Goal: Check status: Check status

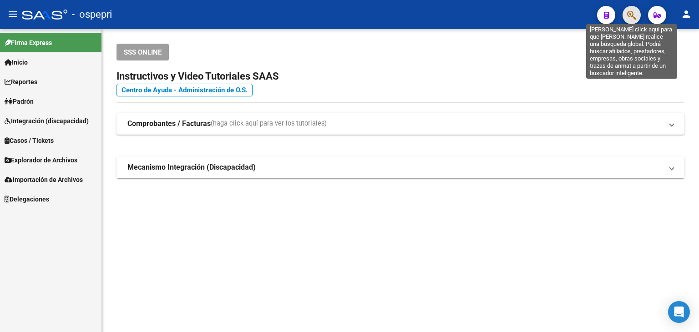
click at [628, 15] on icon "button" at bounding box center [632, 15] width 9 height 10
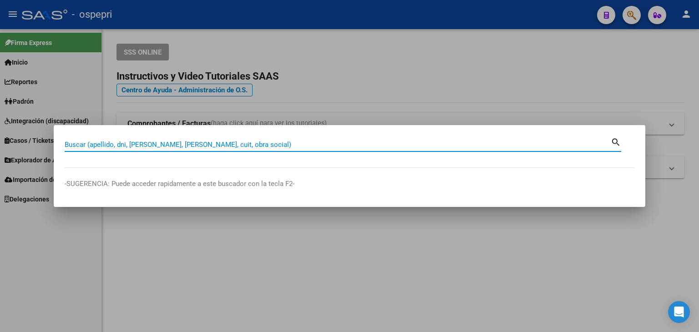
paste input "23395232169"
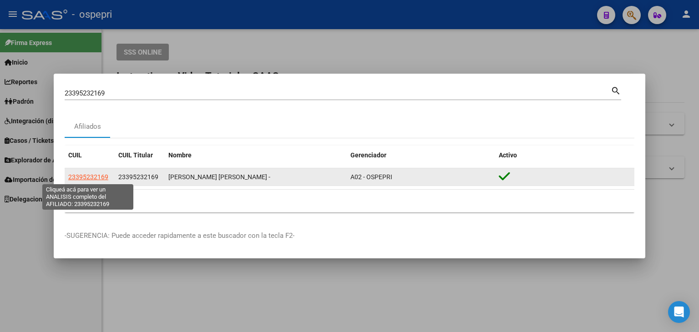
click at [87, 179] on span "23395232169" at bounding box center [88, 177] width 40 height 7
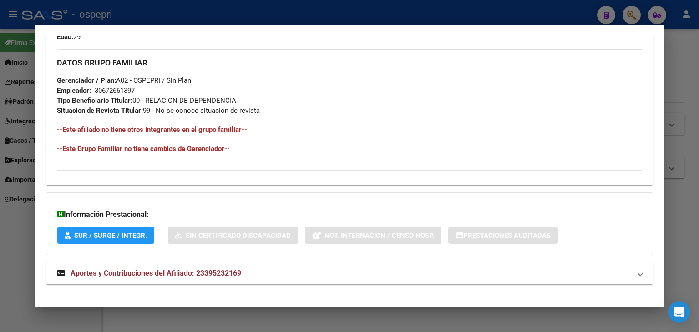
scroll to position [430, 0]
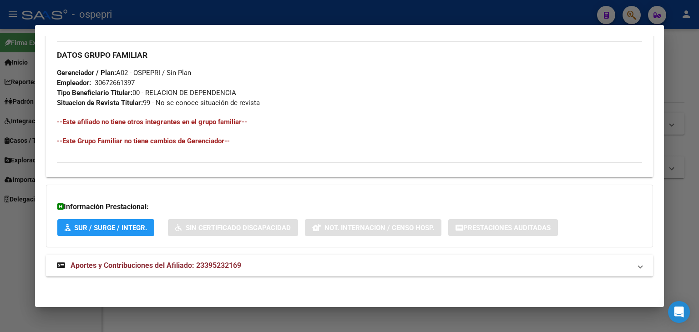
click at [153, 266] on span "Aportes y Contribuciones del Afiliado: 23395232169" at bounding box center [156, 265] width 171 height 9
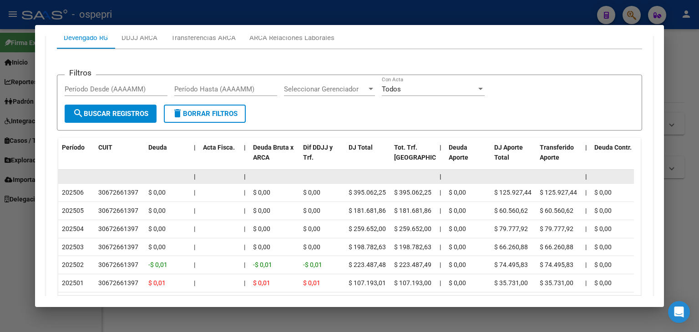
scroll to position [666, 0]
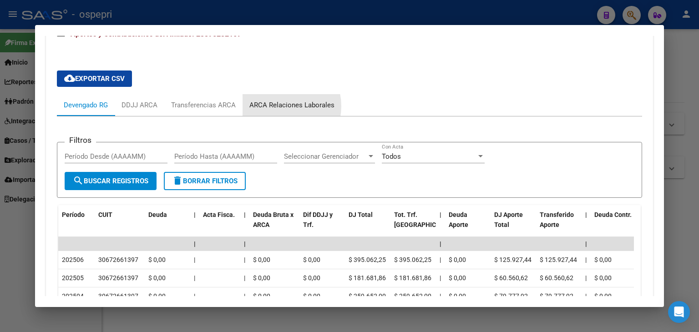
click at [276, 106] on div "ARCA Relaciones Laborales" at bounding box center [292, 105] width 85 height 10
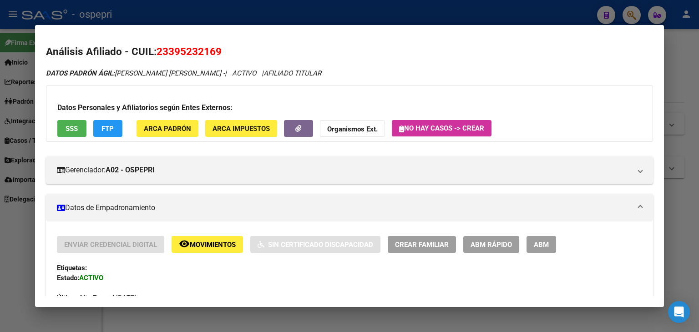
scroll to position [0, 0]
click at [359, 126] on strong "Organismos Ext." at bounding box center [352, 129] width 51 height 8
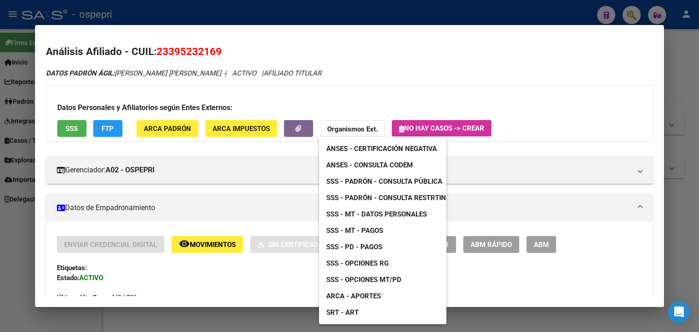
click at [367, 294] on span "ARCA - Aportes" at bounding box center [354, 296] width 55 height 8
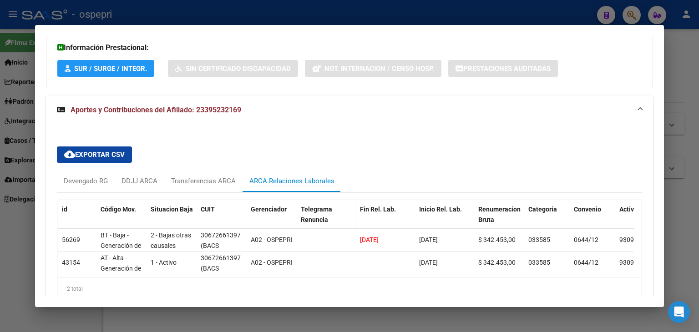
scroll to position [642, 0]
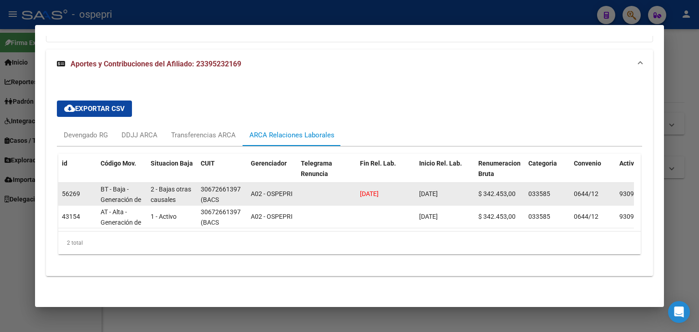
drag, startPoint x: 395, startPoint y: 181, endPoint x: 348, endPoint y: 188, distance: 47.9
click at [348, 188] on div "56269 BT - Baja - Generación de Clave 2 - Bajas otras causales 30672661397 (BAC…" at bounding box center [624, 194] width 1132 height 23
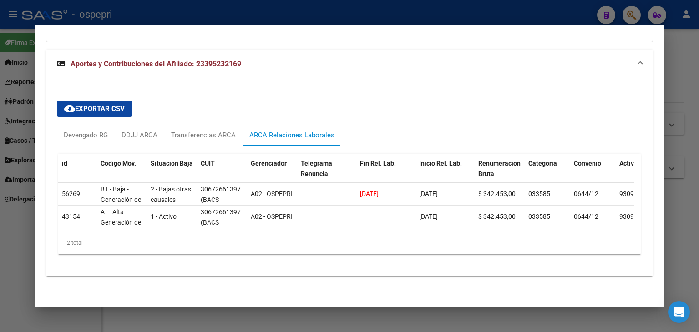
scroll to position [460, 0]
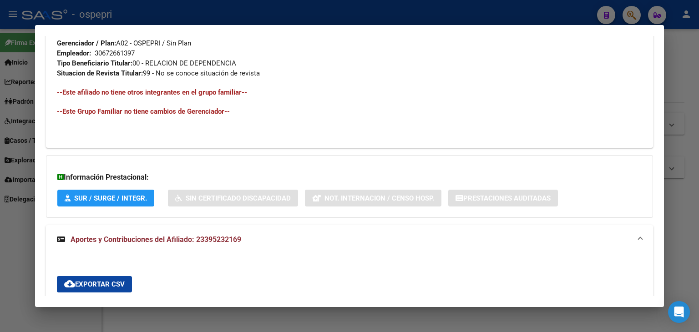
click at [545, 8] on div at bounding box center [349, 166] width 699 height 332
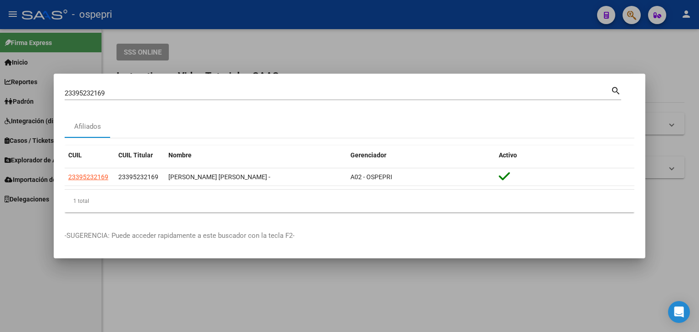
click at [92, 95] on input "23395232169" at bounding box center [338, 93] width 546 height 8
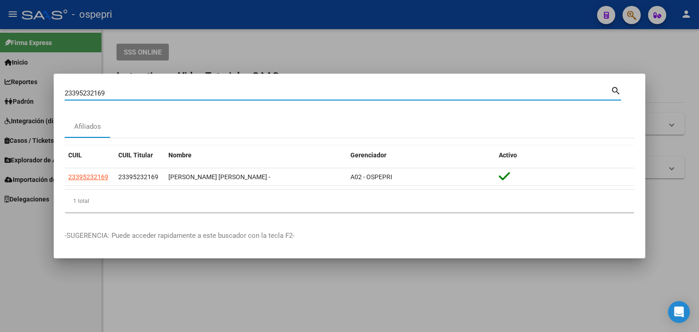
click at [92, 95] on input "23395232169" at bounding box center [338, 93] width 546 height 8
paste input "0167827374"
type input "20167827374"
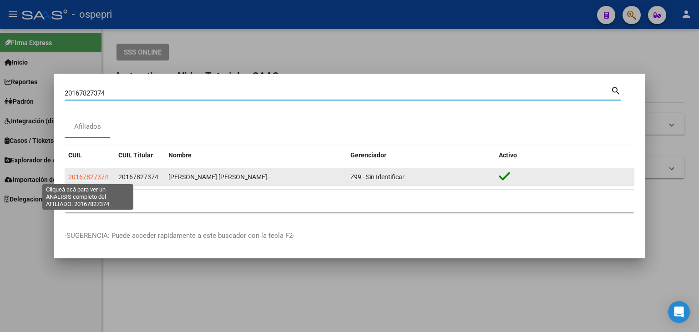
click at [91, 177] on span "20167827374" at bounding box center [88, 177] width 40 height 7
type textarea "20167827374"
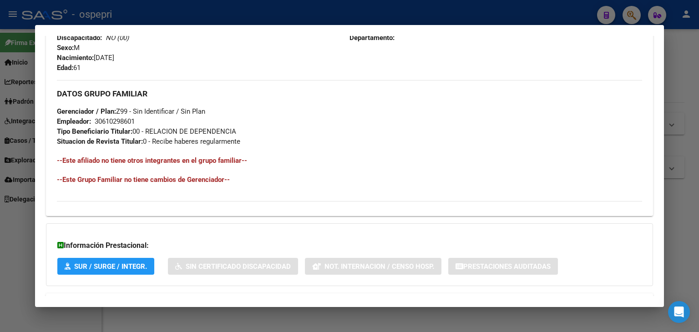
scroll to position [430, 0]
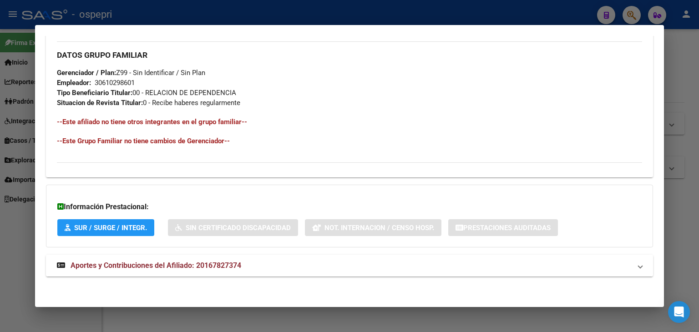
click at [174, 266] on span "Aportes y Contribuciones del Afiliado: 20167827374" at bounding box center [156, 265] width 171 height 9
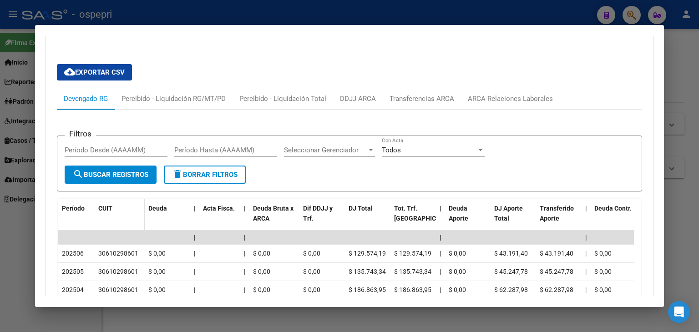
scroll to position [711, 0]
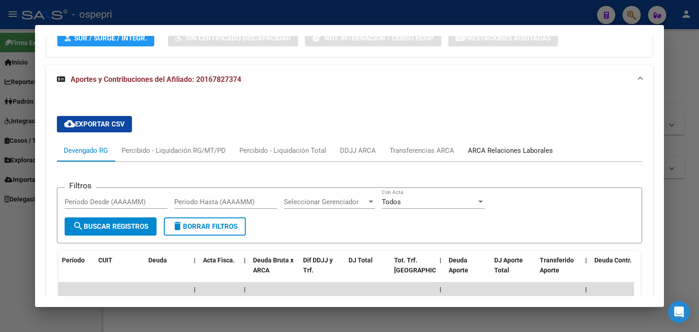
click at [502, 149] on div "ARCA Relaciones Laborales" at bounding box center [510, 151] width 85 height 10
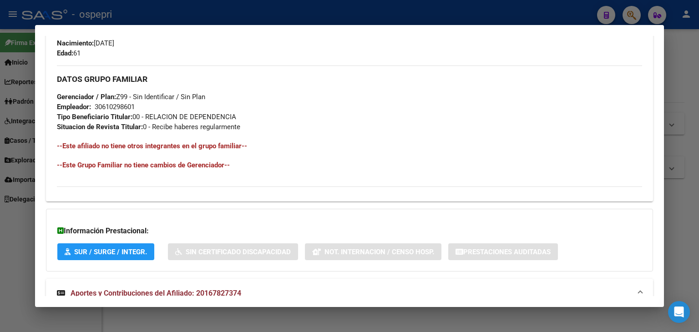
scroll to position [301, 0]
